Goal: Task Accomplishment & Management: Manage account settings

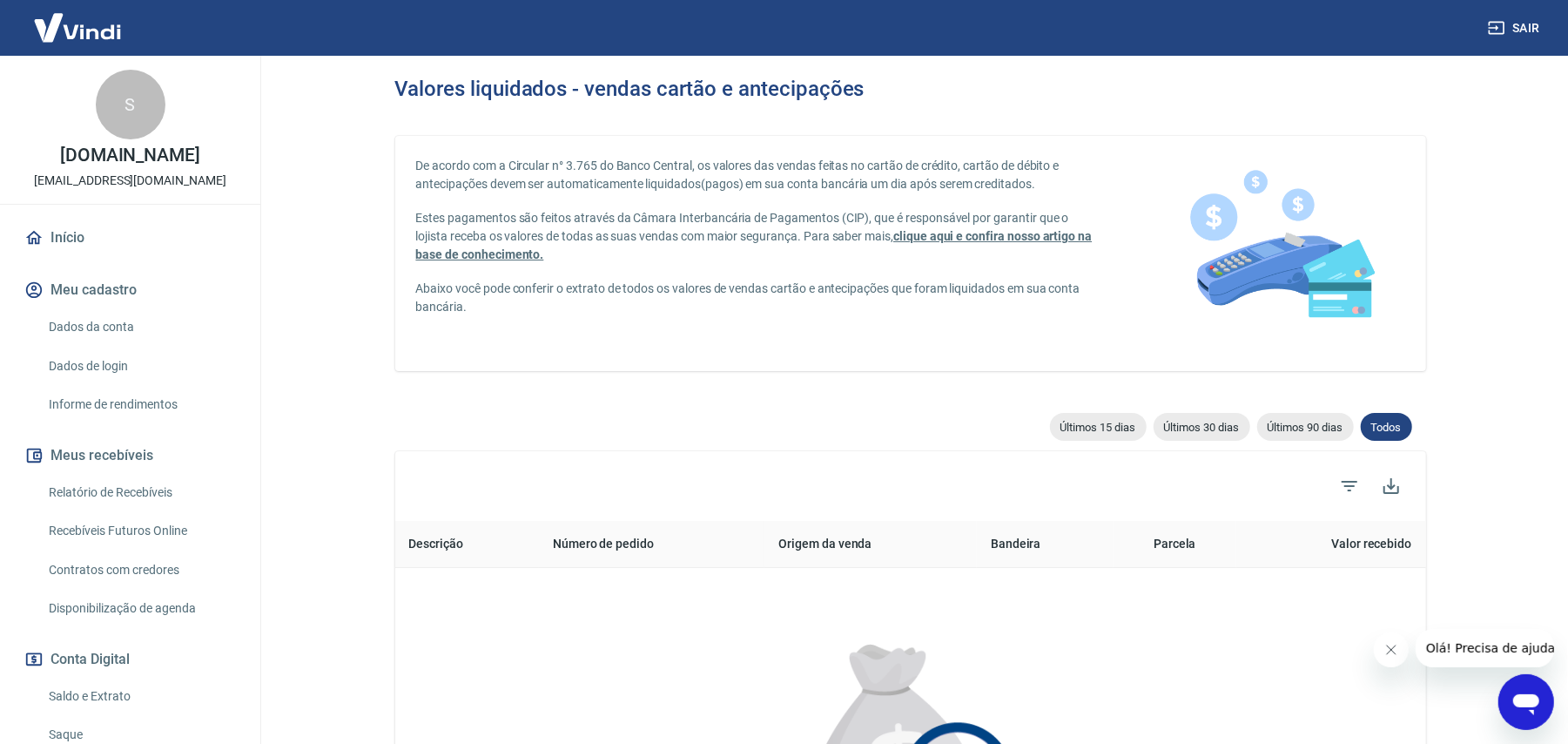
click at [52, 235] on link "Início" at bounding box center [130, 238] width 219 height 39
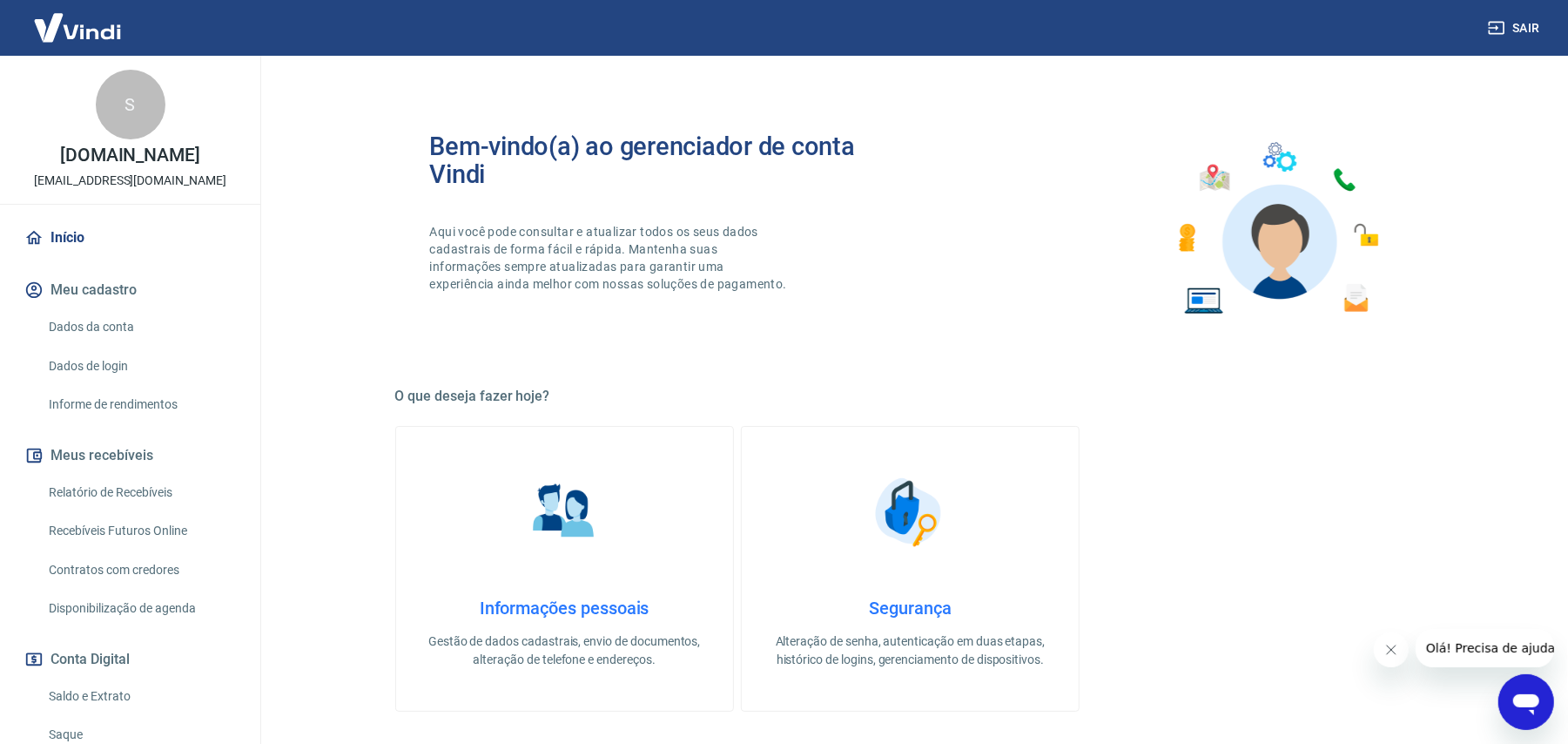
scroll to position [614, 0]
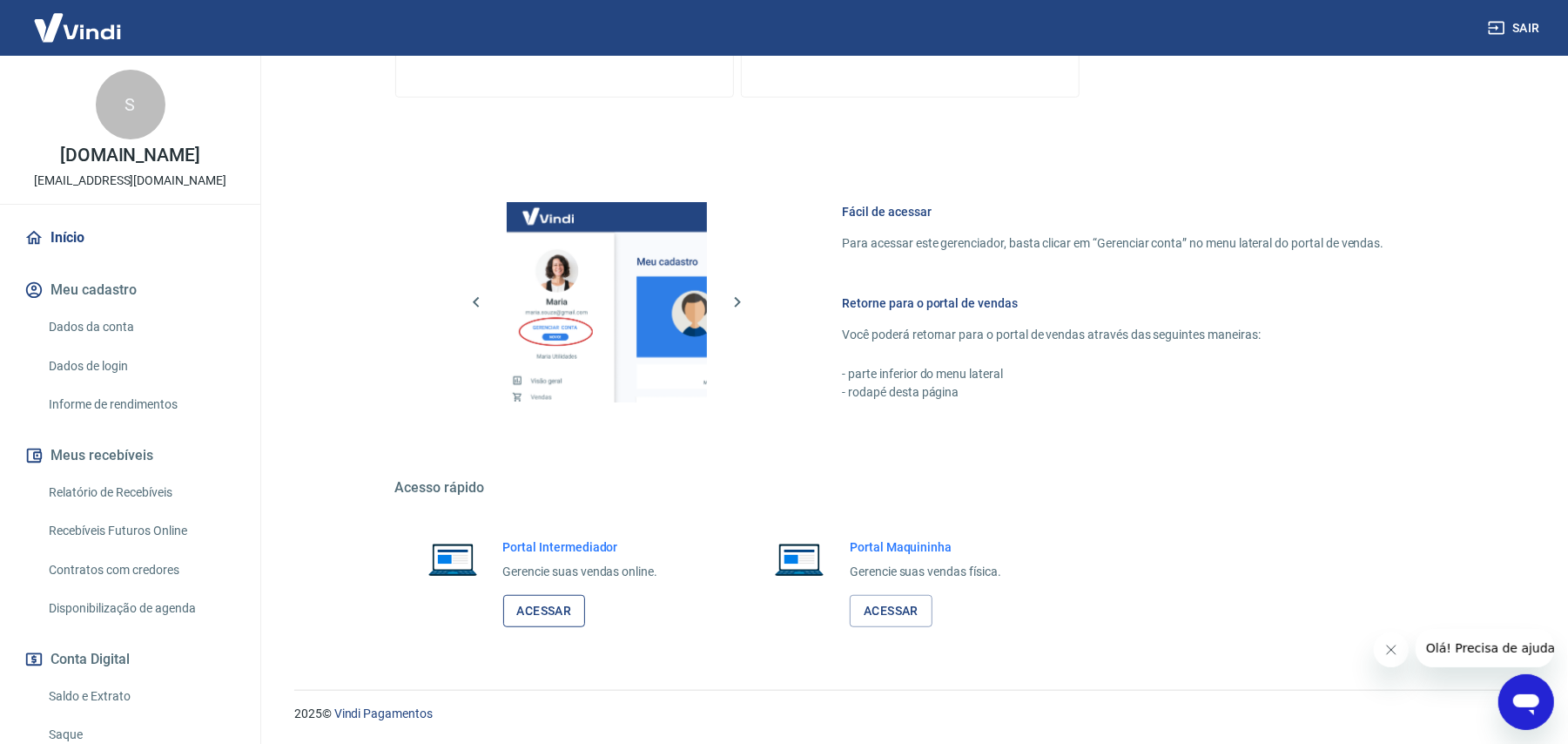
click at [540, 613] on link "Acessar" at bounding box center [545, 611] width 83 height 32
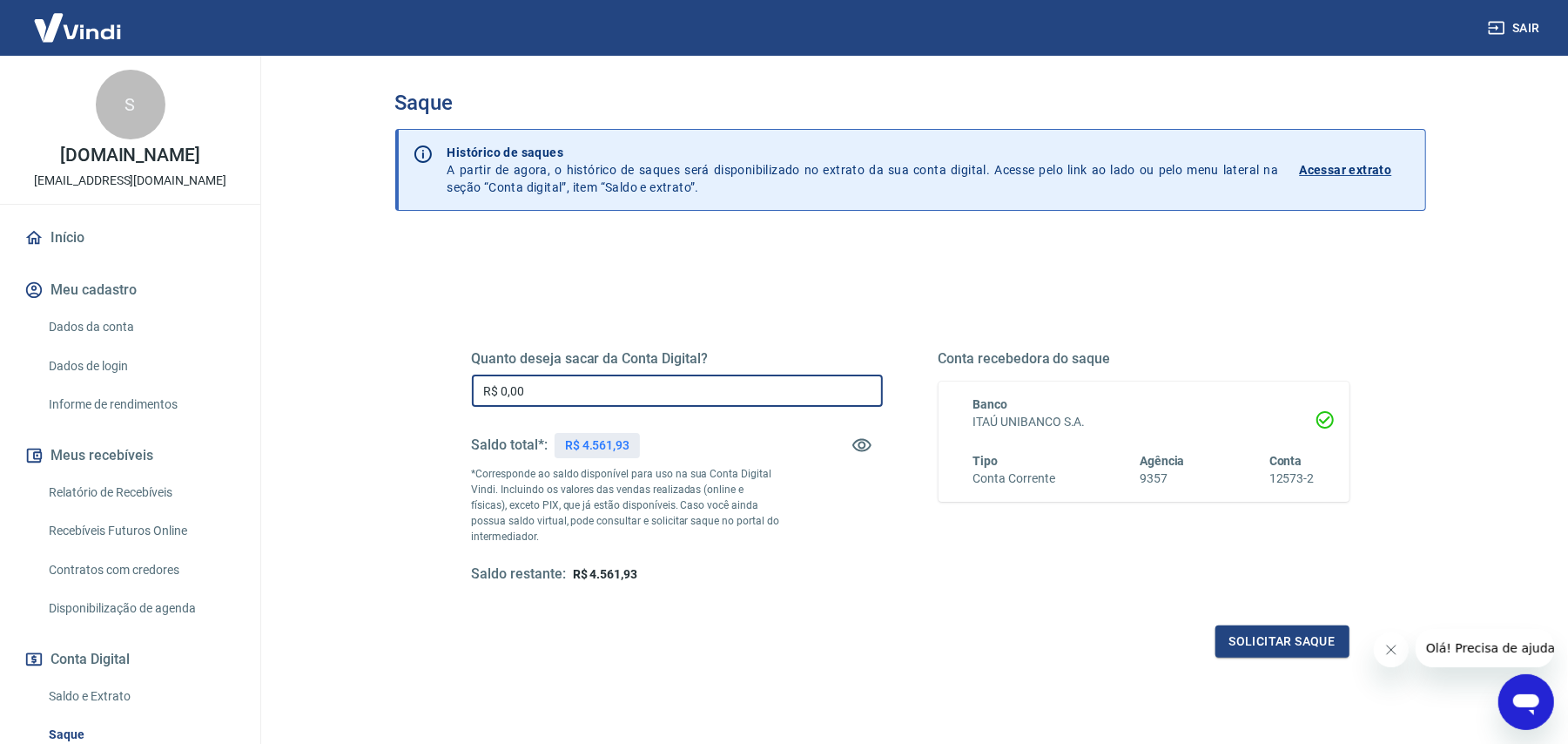
click at [666, 398] on input "R$ 0,00" at bounding box center [677, 391] width 411 height 32
type input "R$ 4.561,93"
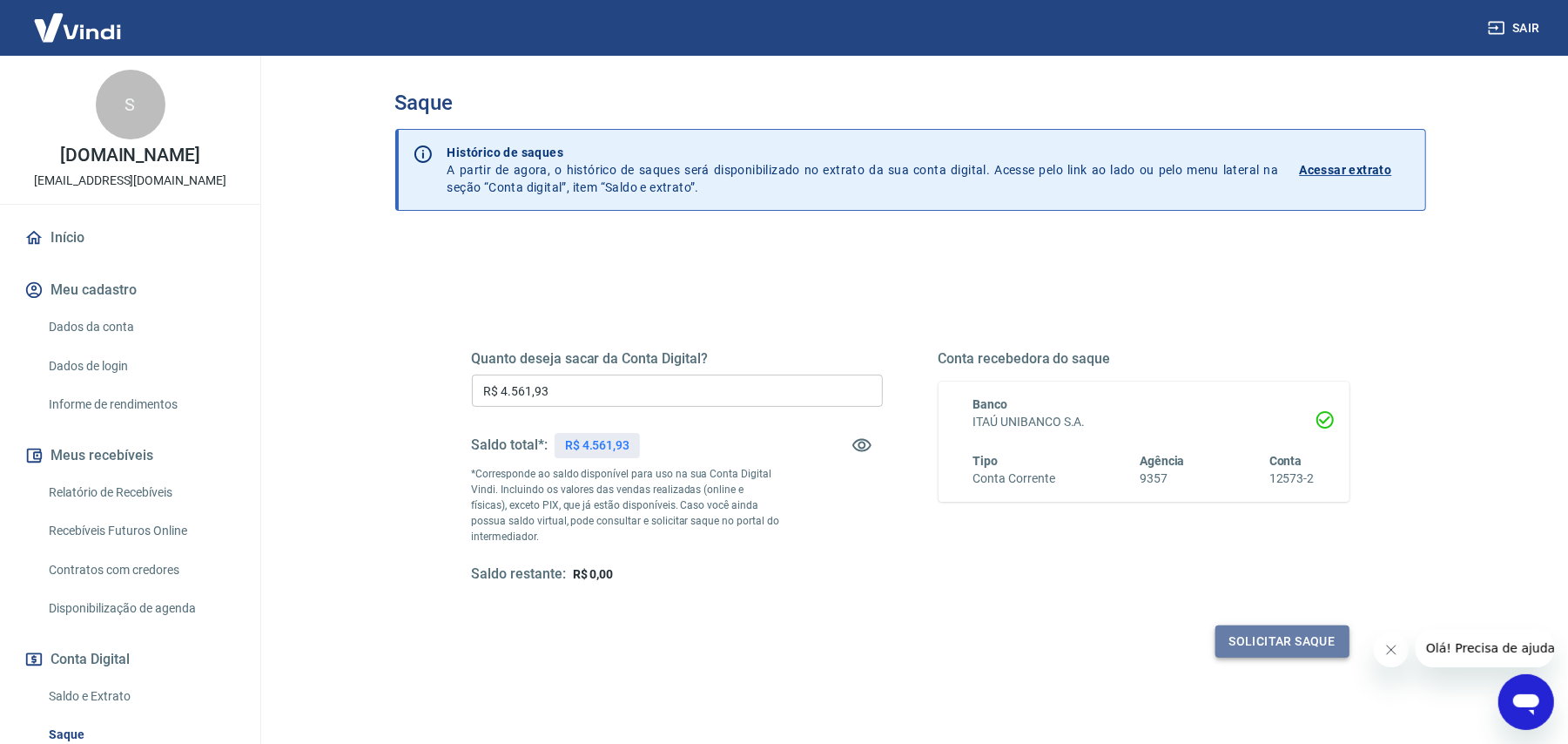
click at [1259, 646] on button "Solicitar saque" at bounding box center [1283, 641] width 134 height 32
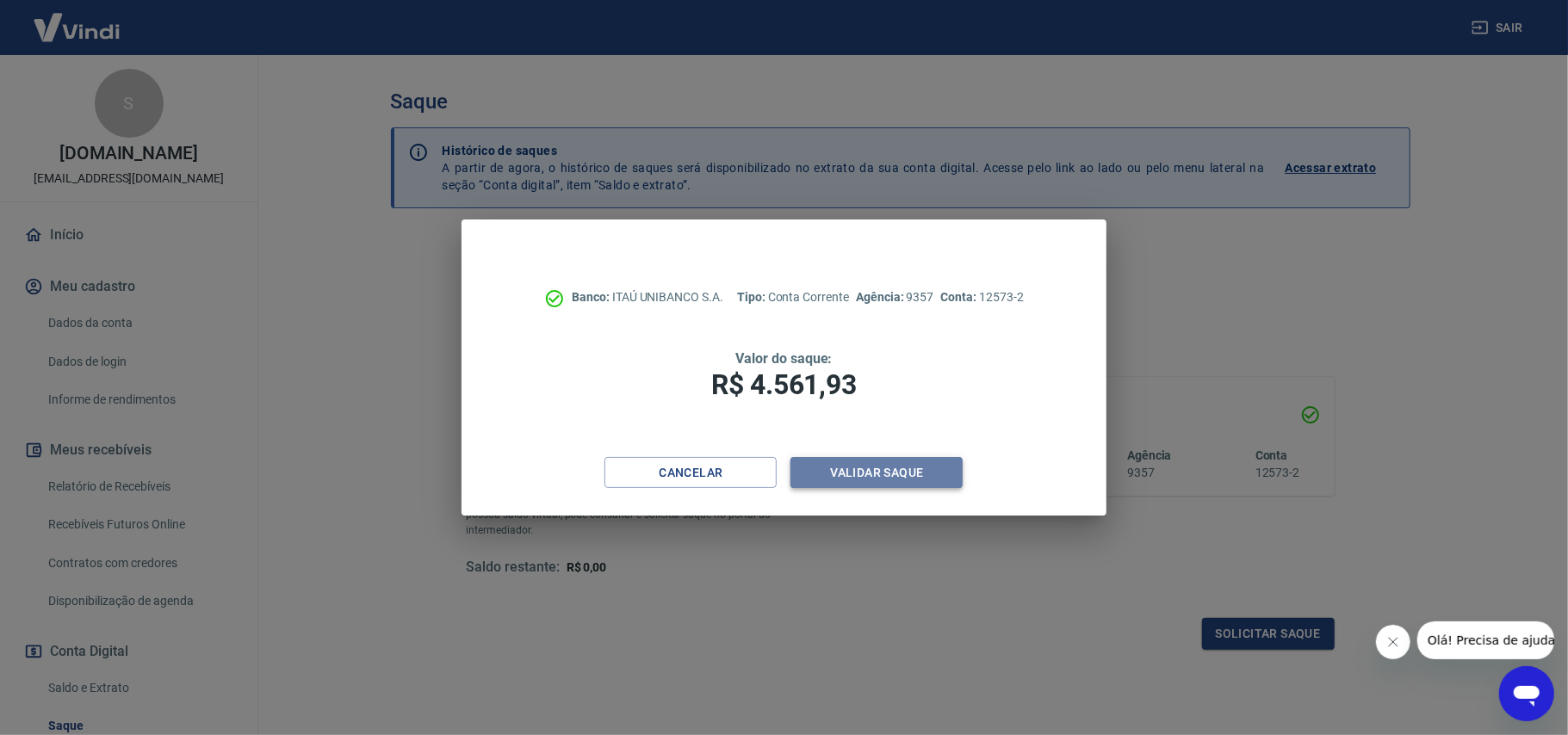
click at [907, 480] on button "Validar saque" at bounding box center [876, 473] width 172 height 32
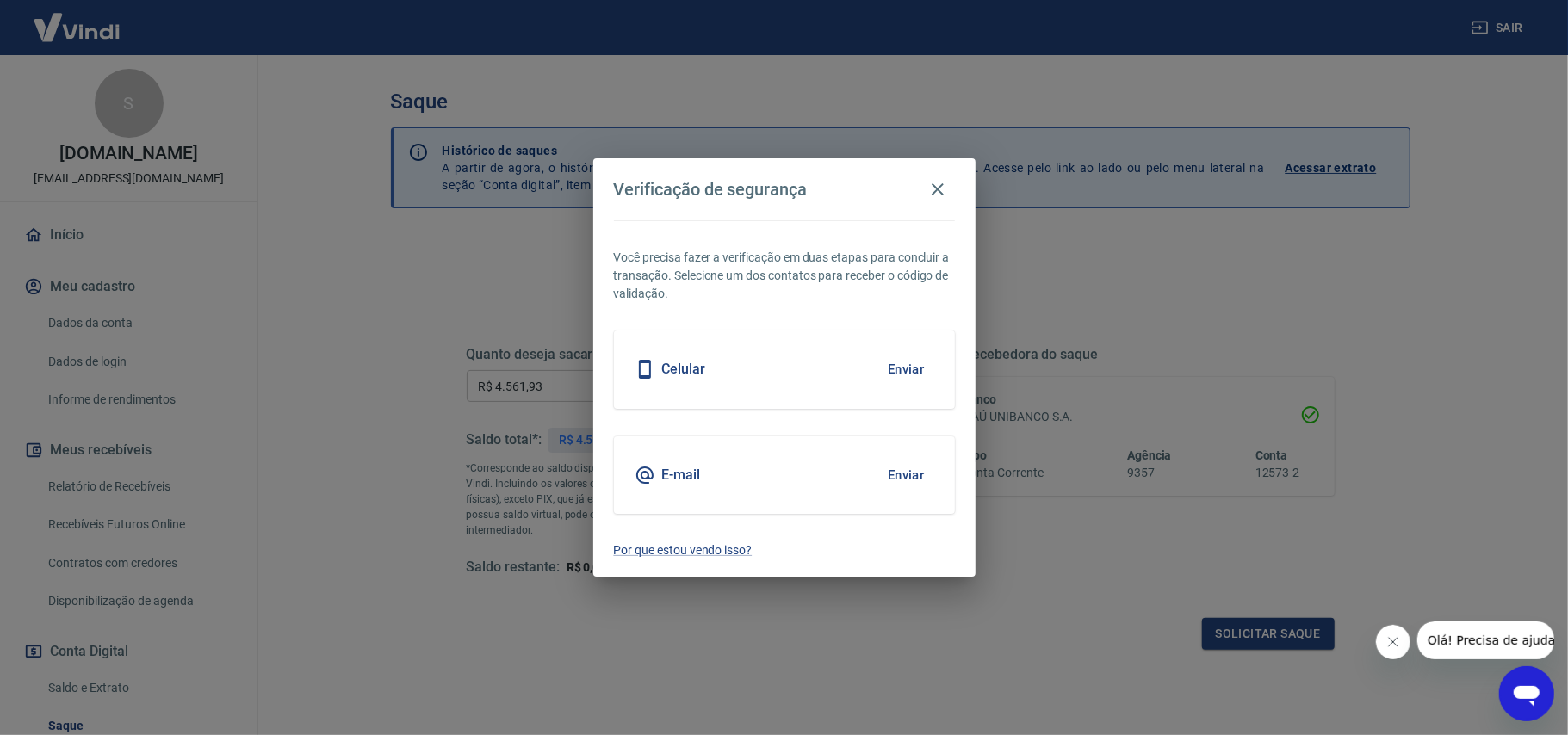
click at [910, 475] on button "Enviar" at bounding box center [906, 475] width 56 height 36
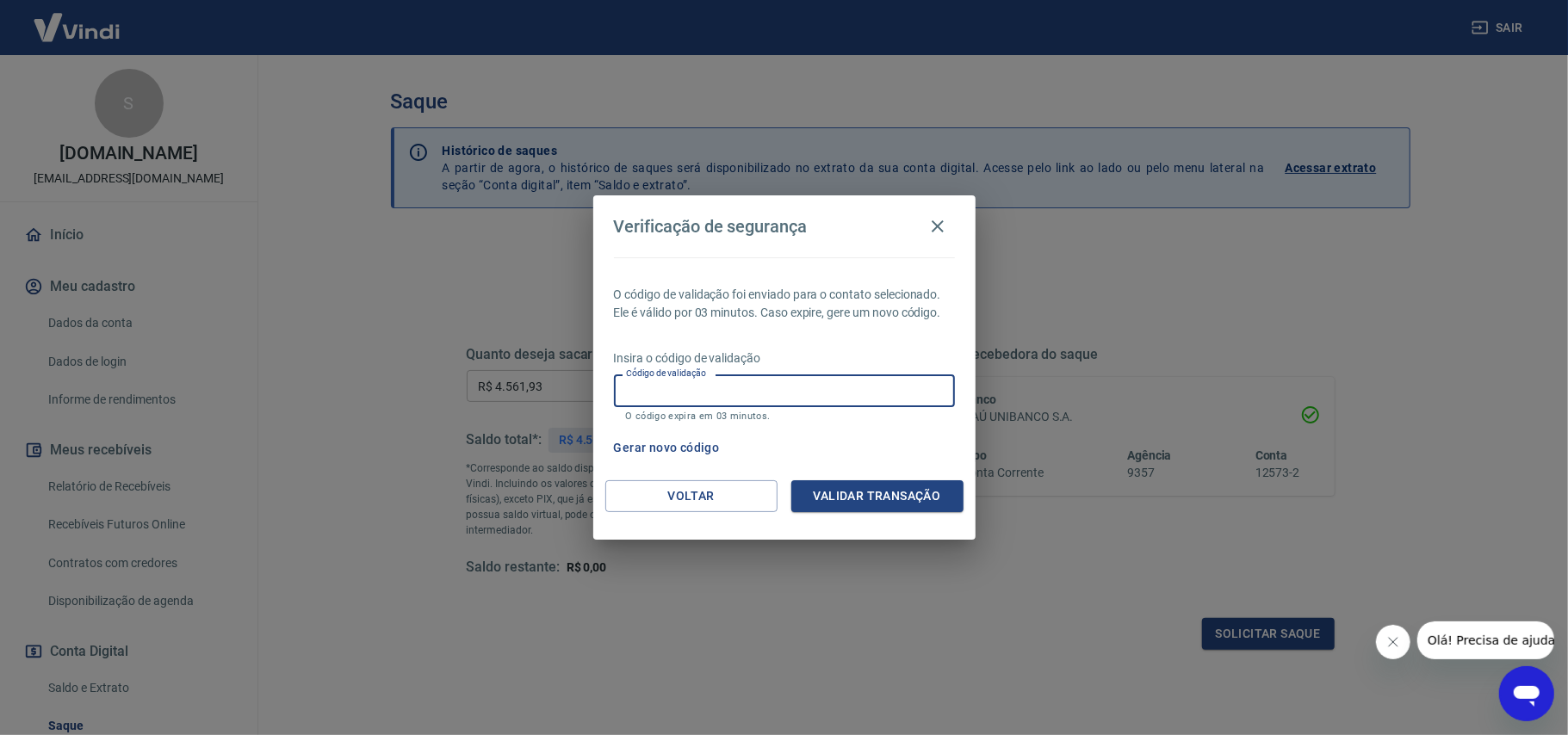
click at [693, 385] on input "Código de validação" at bounding box center [784, 390] width 341 height 32
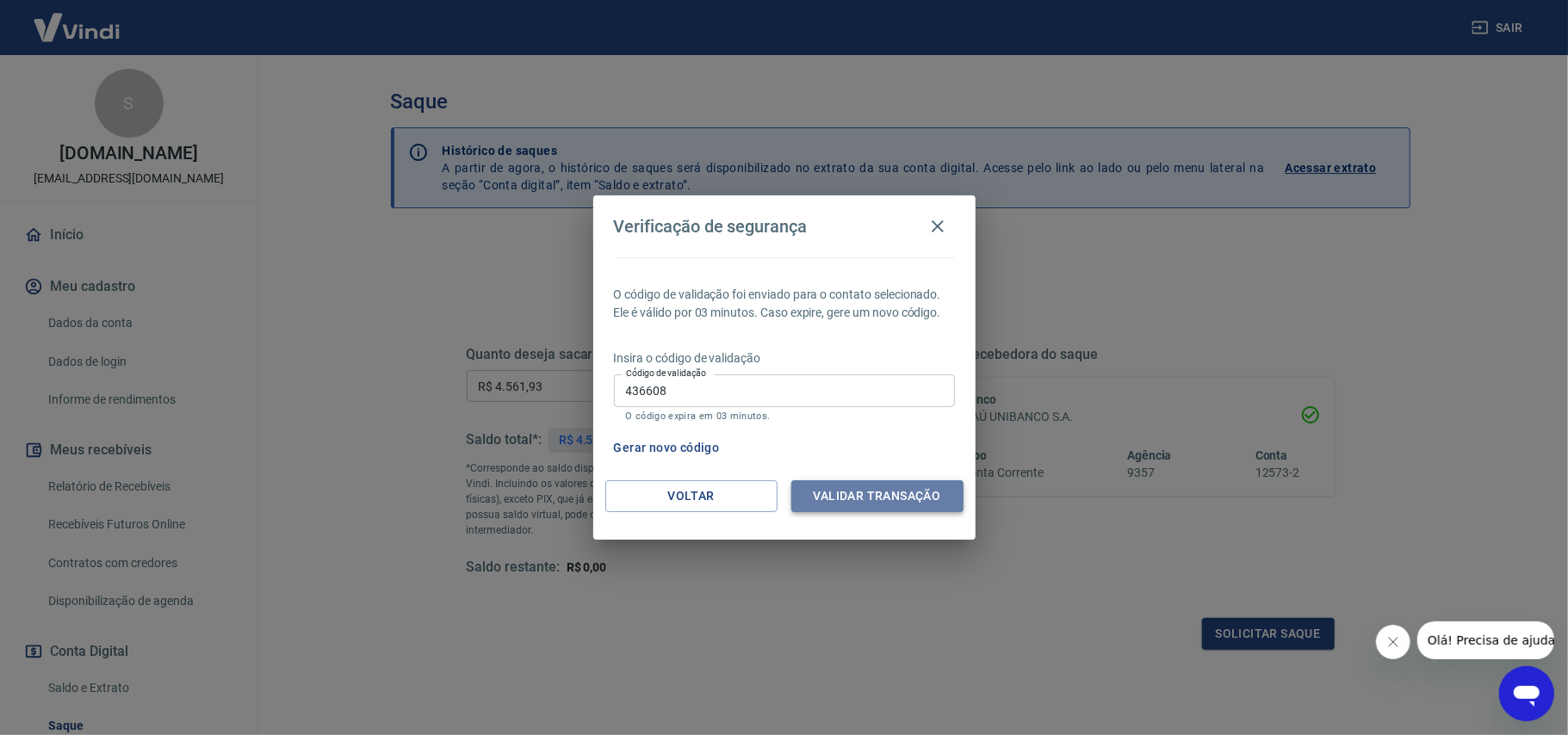
click at [855, 493] on button "Validar transação" at bounding box center [877, 496] width 172 height 32
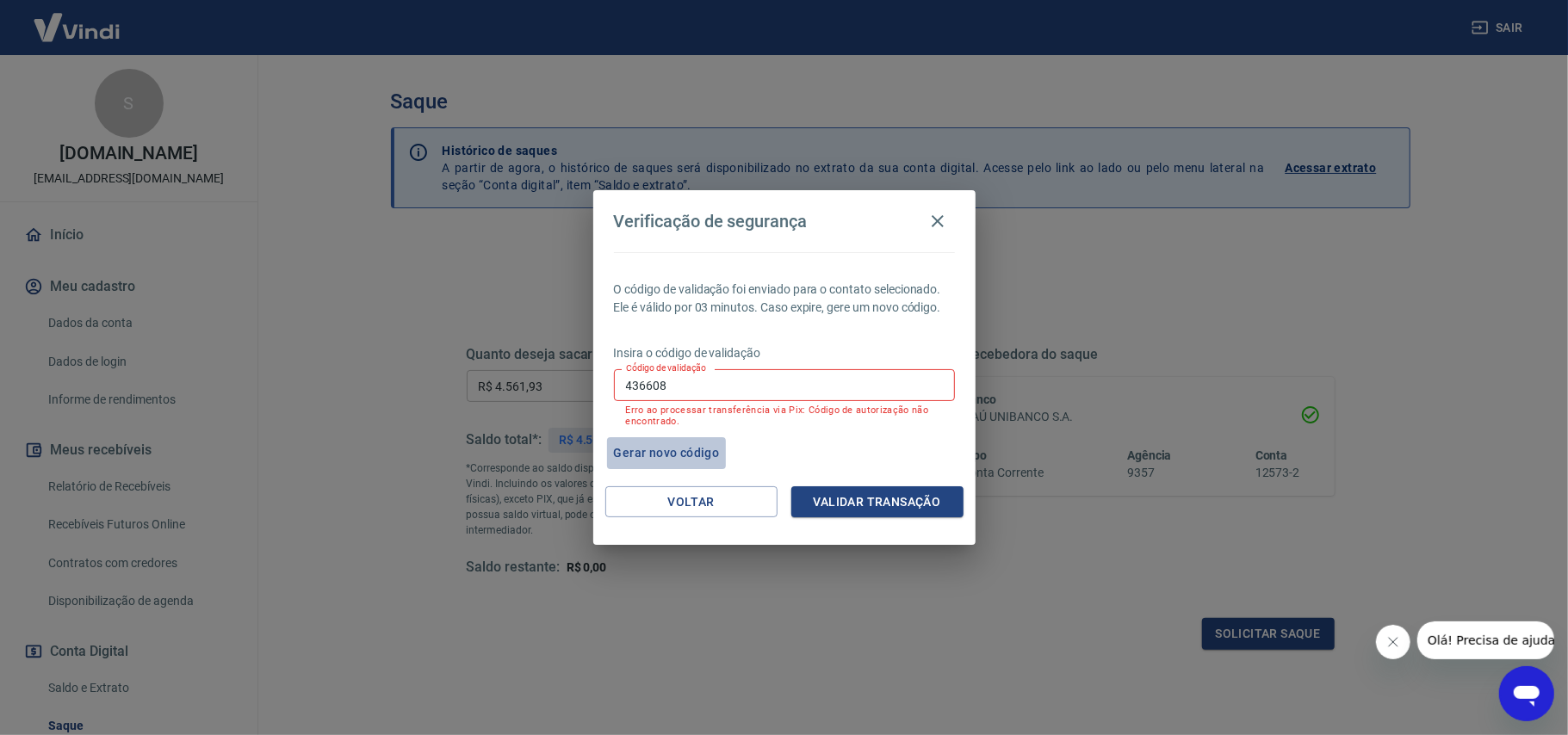
click at [637, 448] on button "Gerar novo código" at bounding box center [666, 453] width 119 height 32
drag, startPoint x: 679, startPoint y: 373, endPoint x: 400, endPoint y: 383, distance: 279.2
click at [400, 383] on div "Verificação de segurança O código de validação foi enviado para o contato selec…" at bounding box center [784, 368] width 1568 height 735
drag, startPoint x: 668, startPoint y: 382, endPoint x: 334, endPoint y: 382, distance: 334.0
click at [334, 382] on div "Verificação de segurança O código de validação foi enviado para o contato selec…" at bounding box center [784, 368] width 1568 height 735
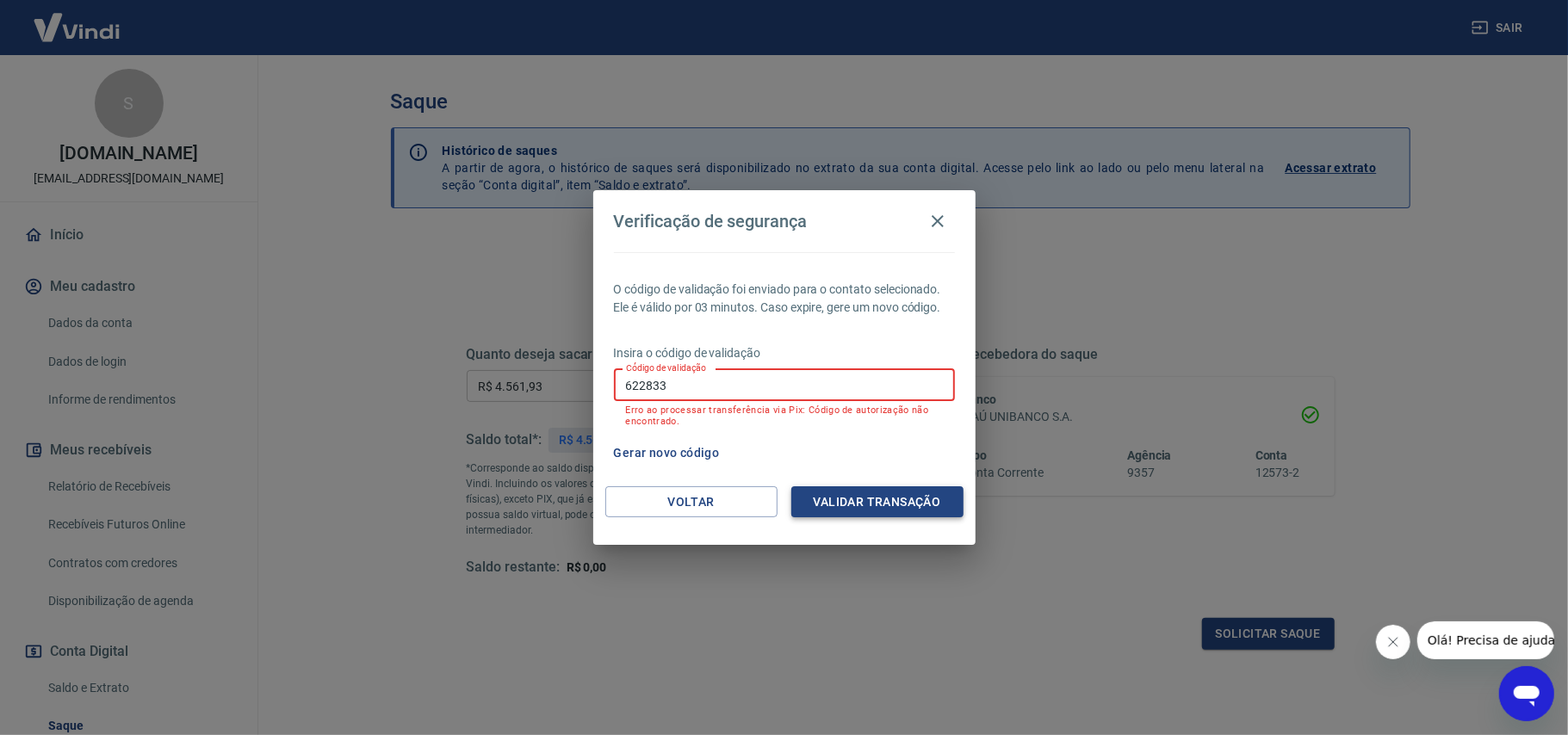
type input "622833"
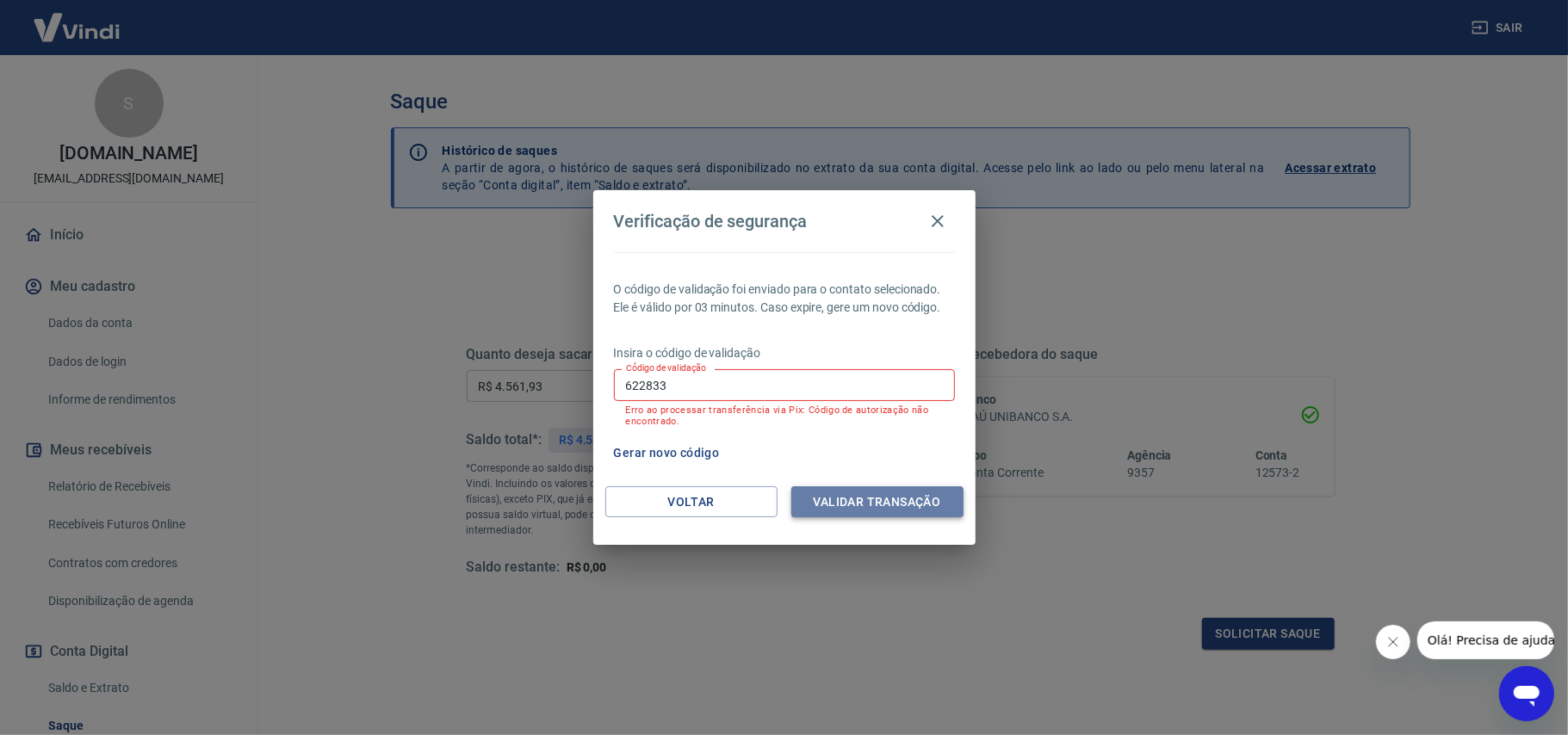
click at [882, 507] on button "Validar transação" at bounding box center [877, 502] width 172 height 32
